Goal: Transaction & Acquisition: Purchase product/service

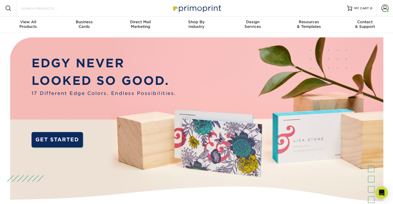
click at [42, 9] on input "Search Products" at bounding box center [46, 8] width 50 height 6
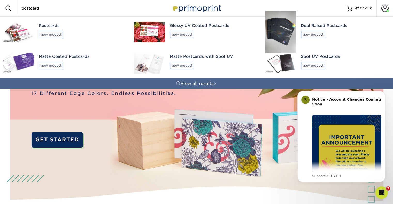
type input "postcard"
click at [52, 28] on div "Postcards" at bounding box center [82, 26] width 86 height 6
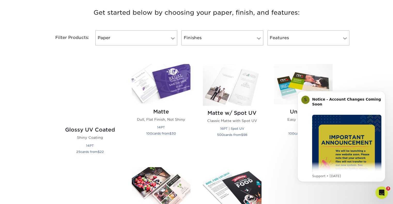
scroll to position [198, 0]
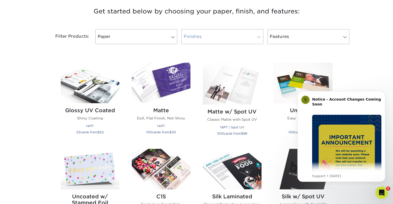
click at [223, 29] on link "Finishes" at bounding box center [222, 36] width 82 height 15
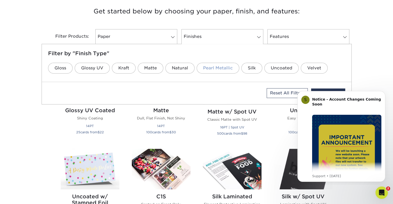
click at [215, 66] on link "Pearl Metallic" at bounding box center [218, 68] width 43 height 11
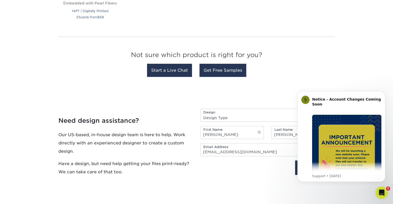
scroll to position [262, 0]
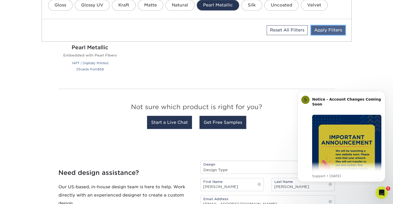
click at [324, 29] on link "Apply Filters" at bounding box center [328, 30] width 34 height 9
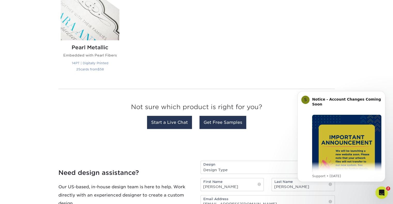
click at [87, 35] on img at bounding box center [90, 20] width 59 height 41
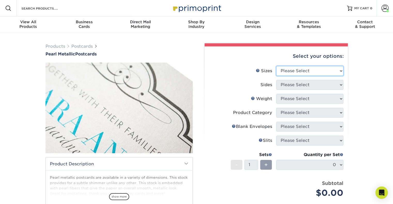
click at [301, 70] on select "Please Select 2" x 4" 2" x 6" 3.5" x 8.5" 4" x 6" 4" x 8.5" 4" x 9" 4.25" x 5.5…" at bounding box center [309, 71] width 67 height 10
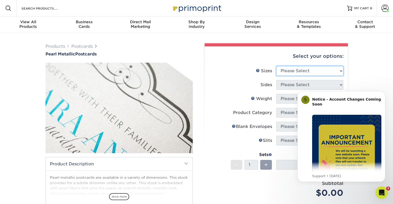
select select "5.00x7.00"
click at [276, 66] on select "Please Select 2" x 4" 2" x 6" 3.5" x 8.5" 4" x 6" 4" x 8.5" 4" x 9" 4.25" x 5.5…" at bounding box center [309, 71] width 67 height 10
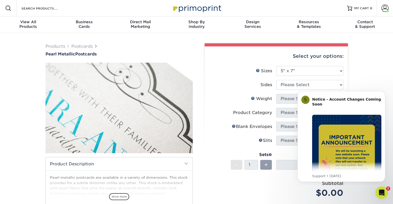
click at [293, 87] on iframe at bounding box center [341, 136] width 103 height 99
click at [383, 93] on icon "Dismiss notification" at bounding box center [383, 92] width 3 height 3
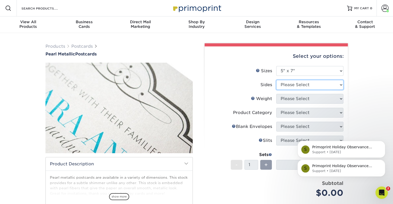
click at [305, 82] on select "Please Select Print Both Sides Print Front Only" at bounding box center [309, 85] width 67 height 10
select select "32d3c223-f82c-492b-b915-ba065a00862f"
click at [276, 80] on select "Please Select Print Both Sides Print Front Only" at bounding box center [309, 85] width 67 height 10
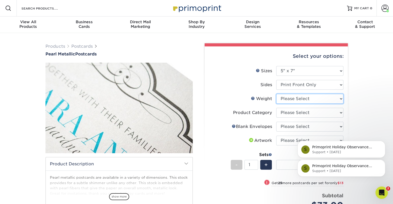
click at [299, 99] on select "Please Select 14PTPM" at bounding box center [309, 99] width 67 height 10
select select "14PTPM"
click at [276, 94] on select "Please Select 14PTPM" at bounding box center [309, 99] width 67 height 10
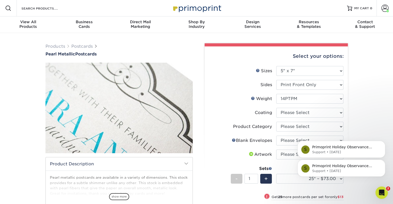
click at [290, 115] on html "S Primoprint Holiday Observance Please note that our customer service departmen…" at bounding box center [341, 146] width 103 height 77
click at [295, 111] on body "S Primoprint Holiday Observance Please note that our customer service departmen…" at bounding box center [341, 146] width 99 height 73
click at [337, 112] on div "S Primoprint Holiday Observance Please note that our customer service departmen…" at bounding box center [341, 144] width 95 height 65
click at [341, 112] on div "S Primoprint Holiday Observance Please note that our customer service departmen…" at bounding box center [341, 144] width 95 height 65
click at [339, 124] on div "S Primoprint Holiday Observance Please note that our customer service departmen…" at bounding box center [341, 144] width 95 height 65
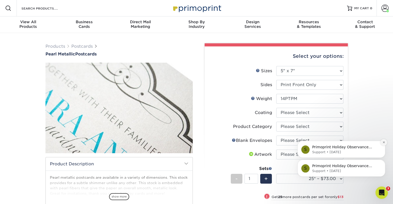
click at [384, 143] on icon "Dismiss notification" at bounding box center [384, 143] width 2 height 2
click at [383, 162] on icon "Dismiss notification" at bounding box center [383, 161] width 3 height 3
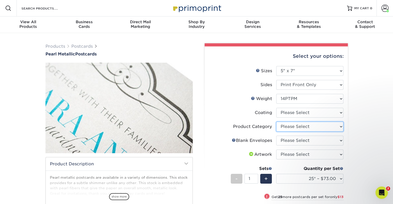
click at [332, 126] on select "Please Select Announcement Cards" at bounding box center [309, 127] width 67 height 10
select select "afc43903-b91d-4869-9f05-9fa1eb7dcbea"
click at [276, 122] on select "Please Select Announcement Cards" at bounding box center [309, 127] width 67 height 10
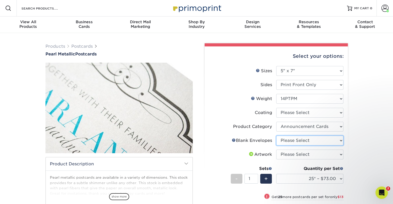
click at [317, 142] on select "Please Select No Blank Envelopes Yes 25 Pearl Envelopes A7 Yes 50 Pearl Envelop…" at bounding box center [309, 141] width 67 height 10
select select "353b640d-1b8e-4ad0-89c8-6b568c2a1a66"
click at [276, 136] on select "Please Select No Blank Envelopes Yes 25 Pearl Envelopes A7 Yes 50 Pearl Envelop…" at bounding box center [309, 141] width 67 height 10
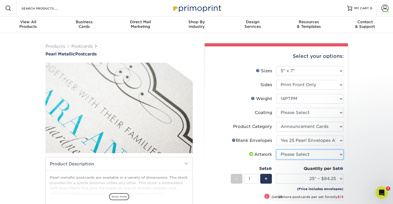
click at [302, 154] on select "Please Select I will upload files I need a design - $150" at bounding box center [309, 155] width 67 height 10
select select "upload"
click at [276, 150] on select "Please Select I will upload files I need a design - $150" at bounding box center [309, 155] width 67 height 10
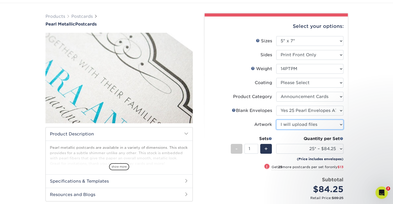
scroll to position [29, 0]
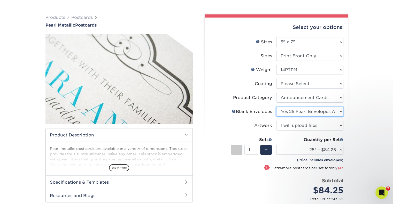
click at [321, 111] on select "Please Select No Blank Envelopes Yes 25 Pearl Envelopes A7 Yes 50 Pearl Envelop…" at bounding box center [309, 112] width 67 height 10
select select "9f137334-7cf0-4a73-8a74-a4df662606ea"
click at [276, 107] on select "Please Select No Blank Envelopes Yes 25 Pearl Envelopes A7 Yes 50 Pearl Envelop…" at bounding box center [309, 112] width 67 height 10
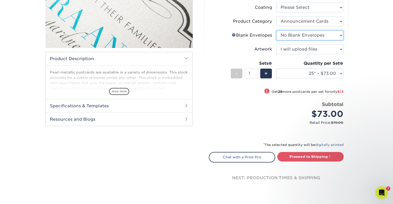
scroll to position [108, 0]
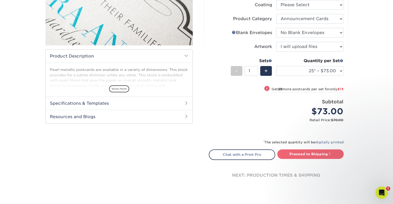
click at [309, 153] on link "Proceed to Shipping" at bounding box center [310, 154] width 66 height 9
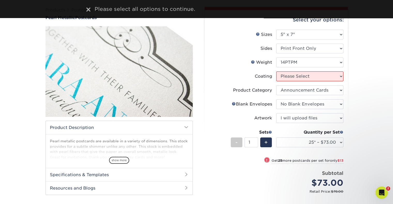
scroll to position [35, 0]
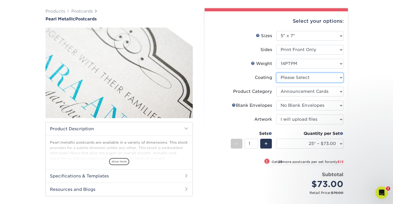
click at [333, 78] on select at bounding box center [309, 78] width 67 height 10
select select "3e7618de-abca-4bda-9f97-8b9129e913d8"
click at [276, 73] on select at bounding box center [309, 78] width 67 height 10
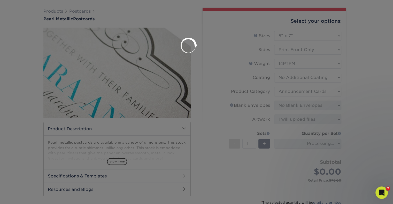
select select "-1"
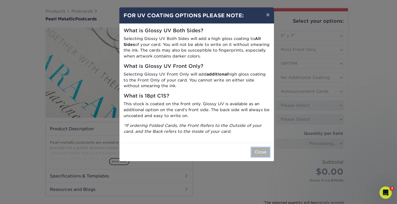
click at [260, 151] on button "Close" at bounding box center [260, 152] width 19 height 10
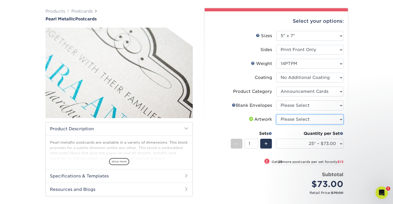
click at [339, 119] on select "Please Select I will upload files I need a design - $150" at bounding box center [309, 120] width 67 height 10
select select "upload"
click at [276, 115] on select "Please Select I will upload files I need a design - $150" at bounding box center [309, 120] width 67 height 10
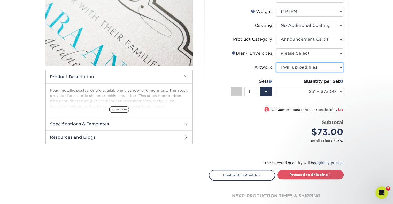
scroll to position [85, 0]
